Goal: Information Seeking & Learning: Find specific fact

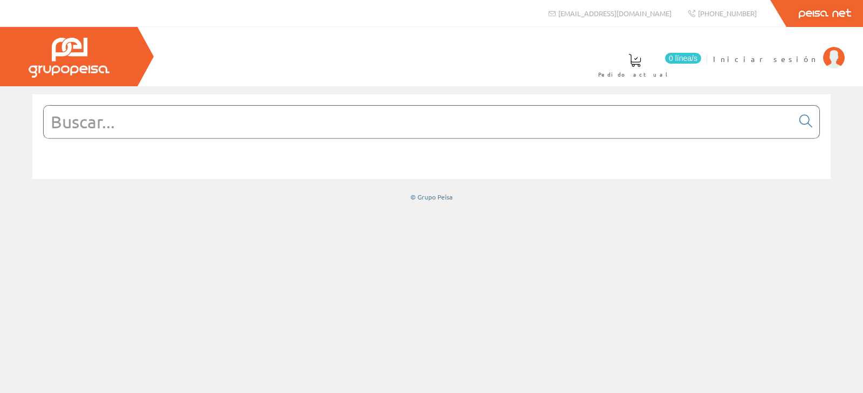
click at [339, 125] on input "text" at bounding box center [418, 122] width 749 height 32
click at [790, 59] on span "Iniciar sesión" at bounding box center [765, 58] width 105 height 11
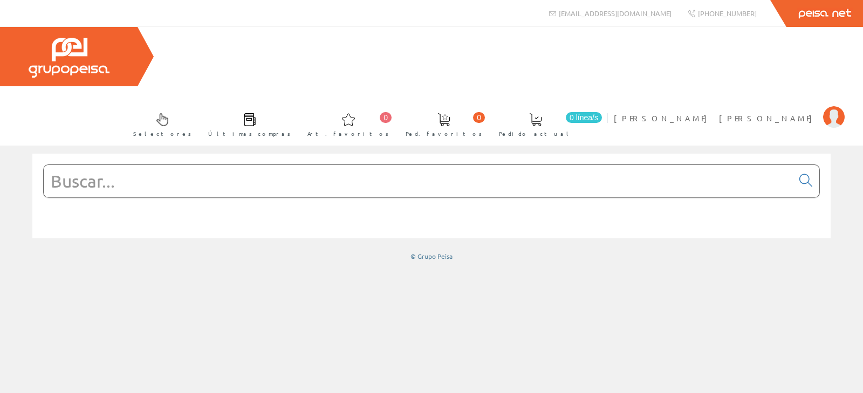
click at [169, 165] on input "text" at bounding box center [418, 181] width 749 height 32
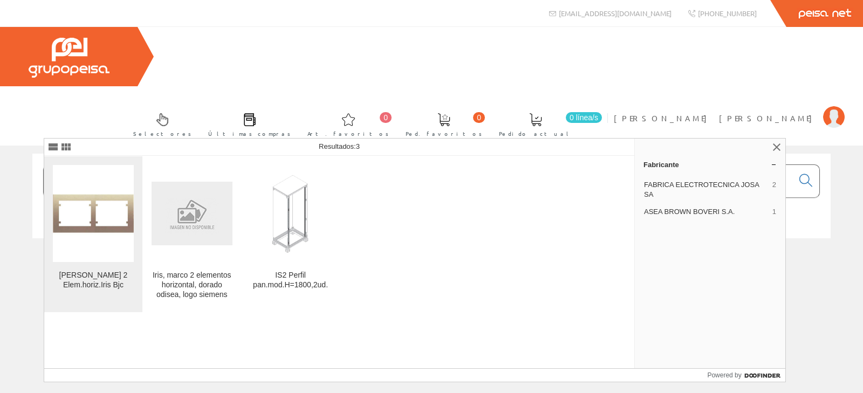
type input "18002-OD"
click at [128, 219] on img at bounding box center [93, 213] width 81 height 81
